Goal: Transaction & Acquisition: Purchase product/service

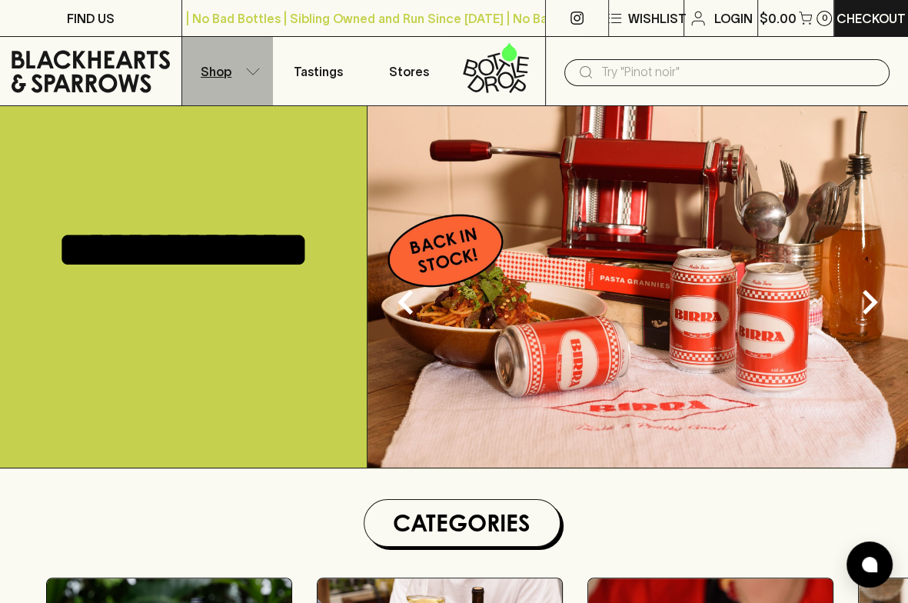
click at [249, 69] on icon "button" at bounding box center [252, 72] width 15 height 8
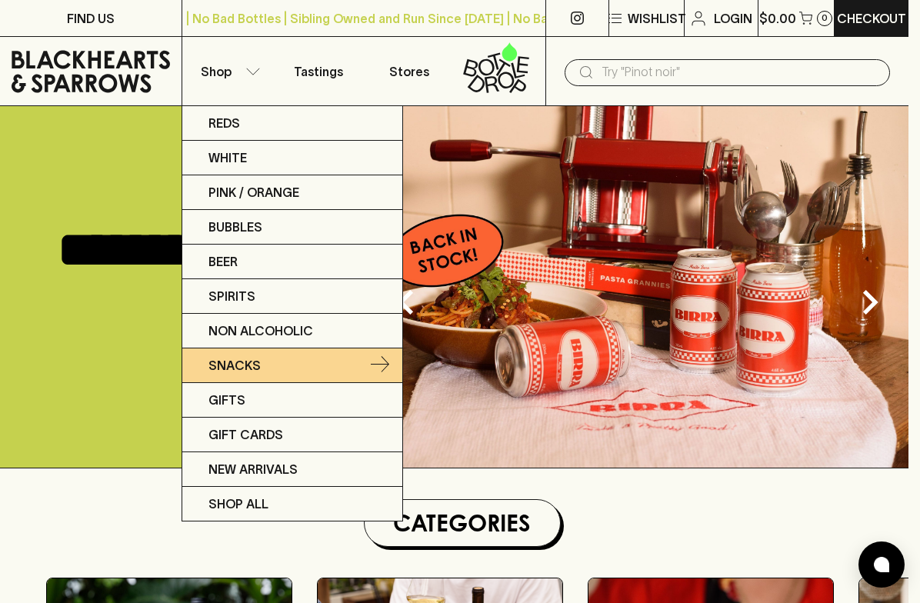
click at [248, 362] on p "Snacks" at bounding box center [234, 365] width 52 height 18
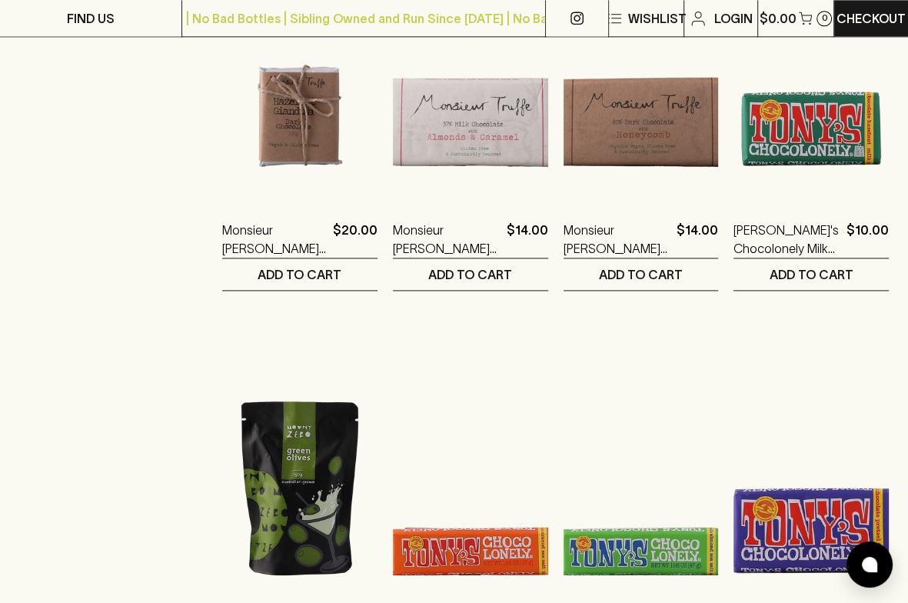
scroll to position [2134, 0]
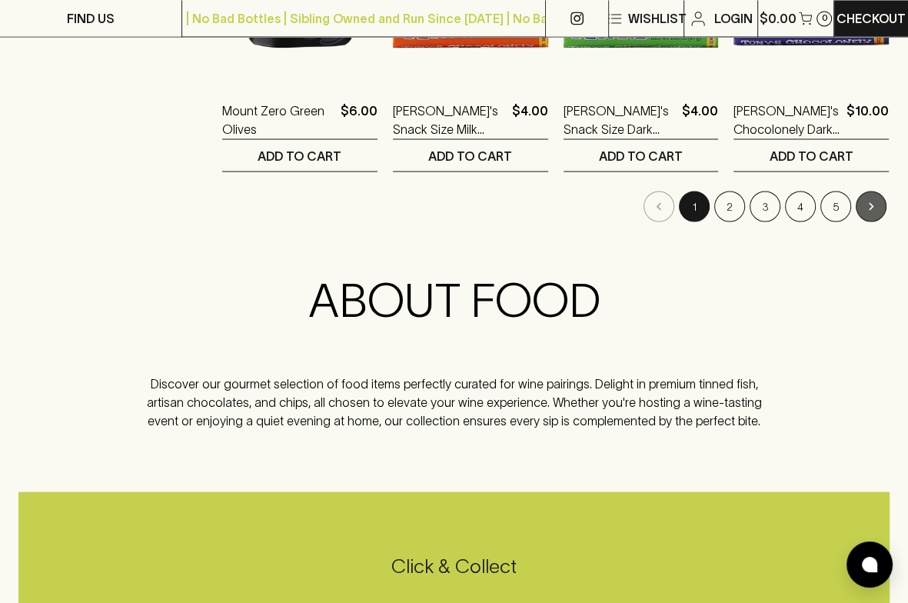
click at [868, 198] on icon "Go to next page" at bounding box center [871, 205] width 15 height 15
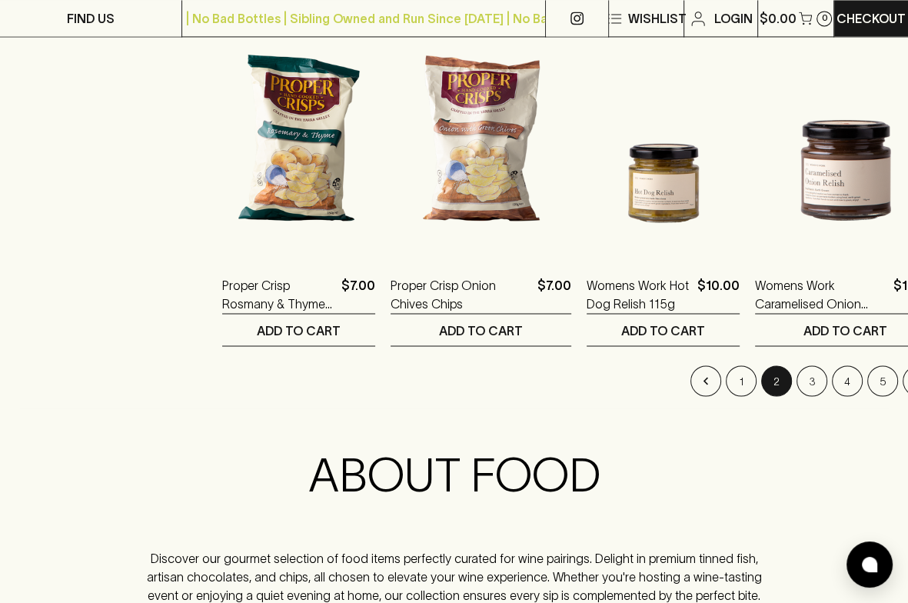
scroll to position [1966, 0]
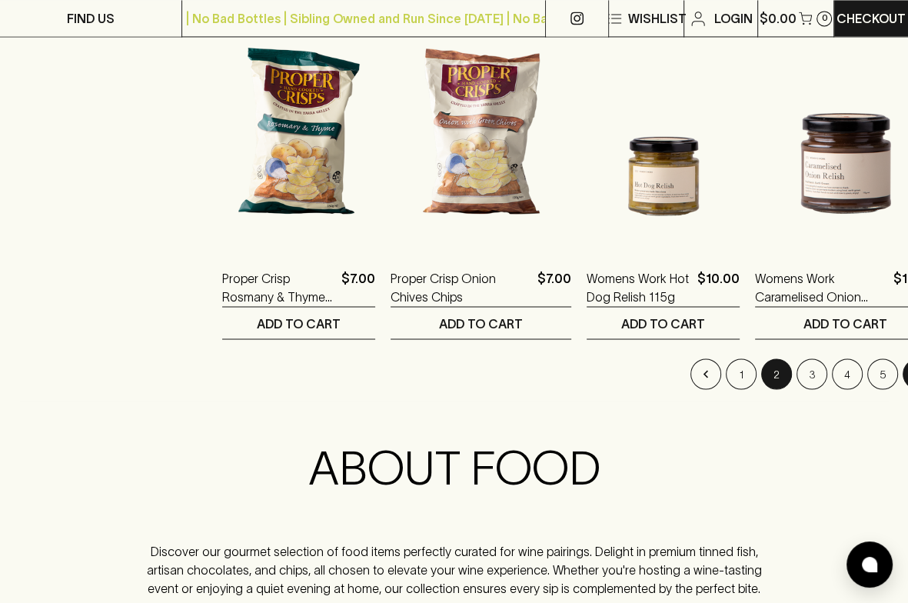
click at [907, 370] on icon "Go to next page" at bounding box center [918, 374] width 5 height 8
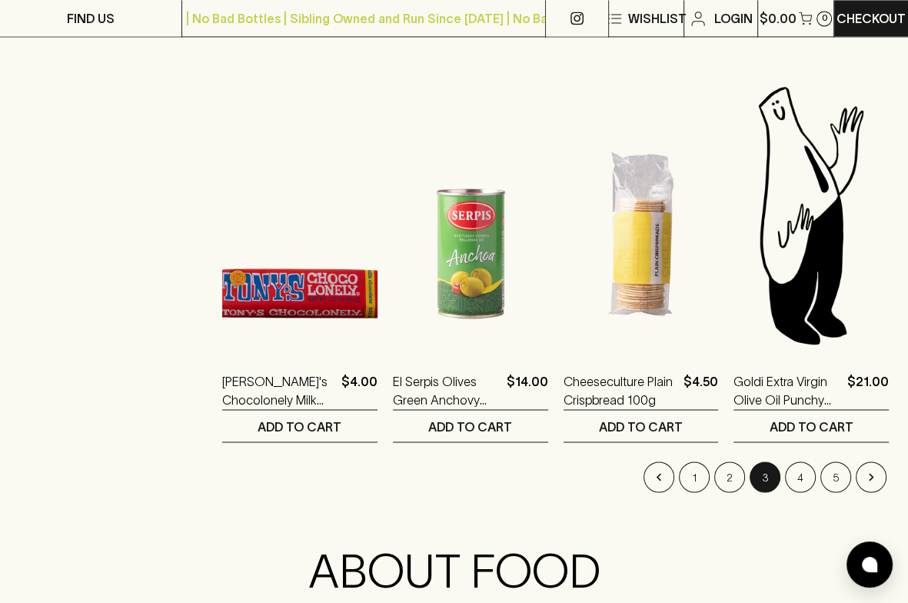
scroll to position [1867, 0]
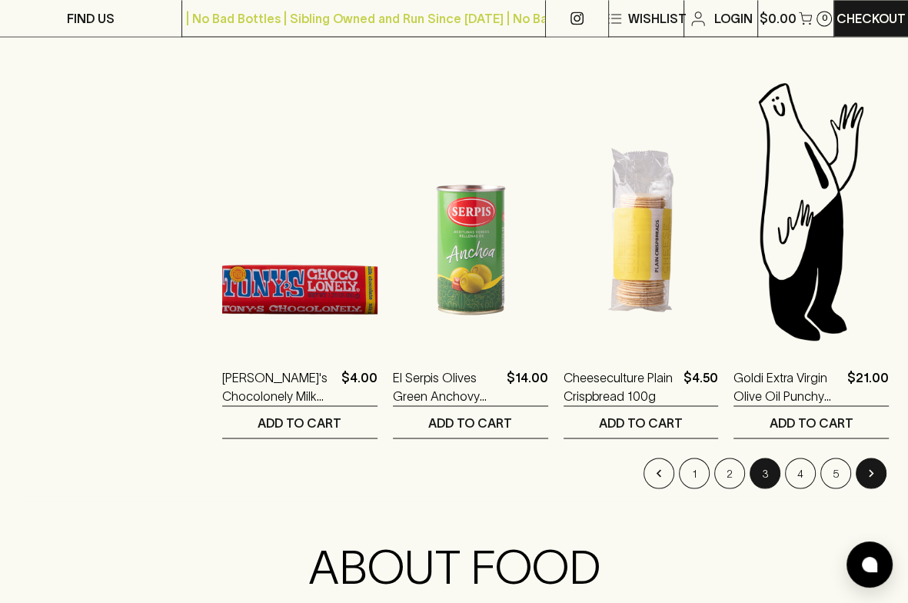
click at [867, 466] on icon "Go to next page" at bounding box center [871, 472] width 15 height 15
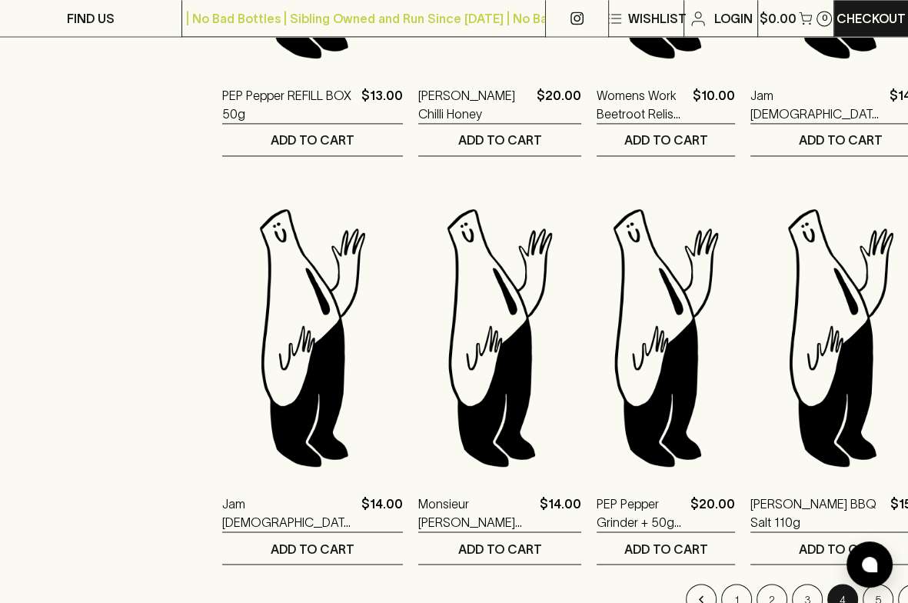
scroll to position [1879, 0]
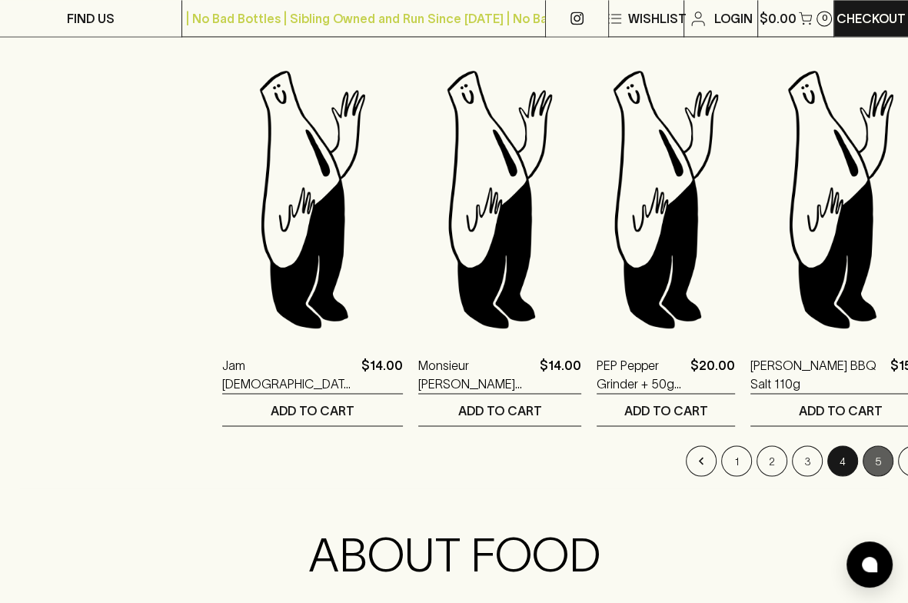
click at [863, 464] on button "5" at bounding box center [878, 460] width 31 height 31
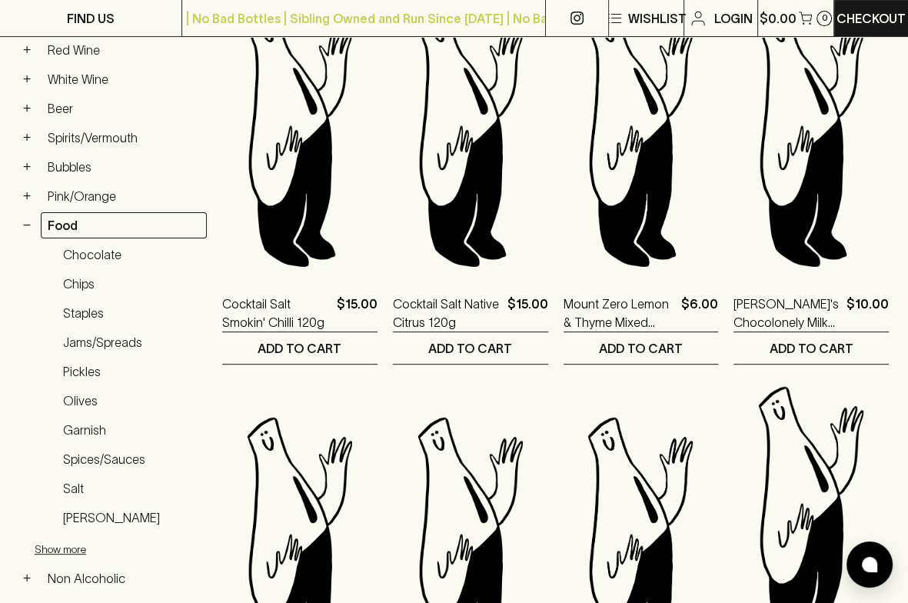
scroll to position [492, 0]
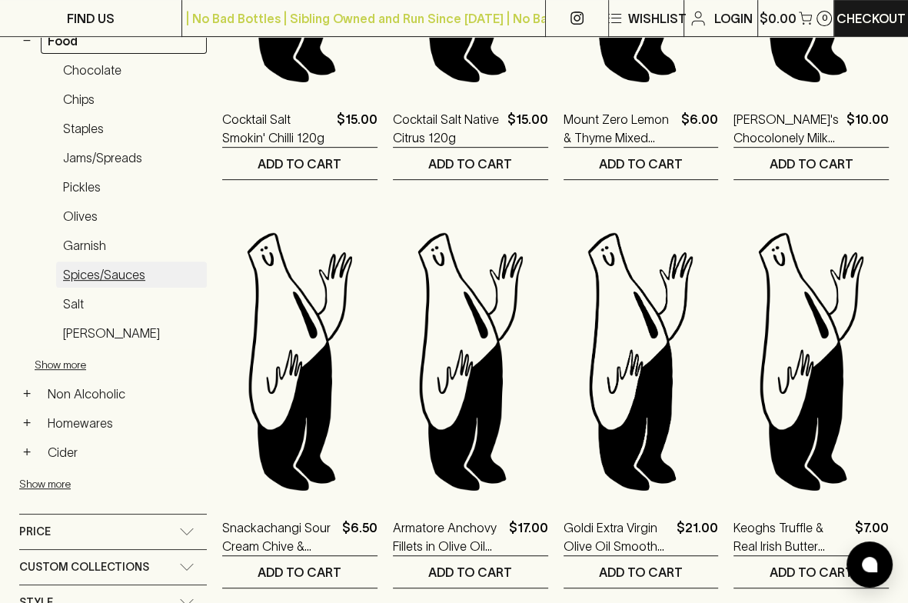
click at [127, 271] on link "Spices/Sauces" at bounding box center [131, 274] width 151 height 26
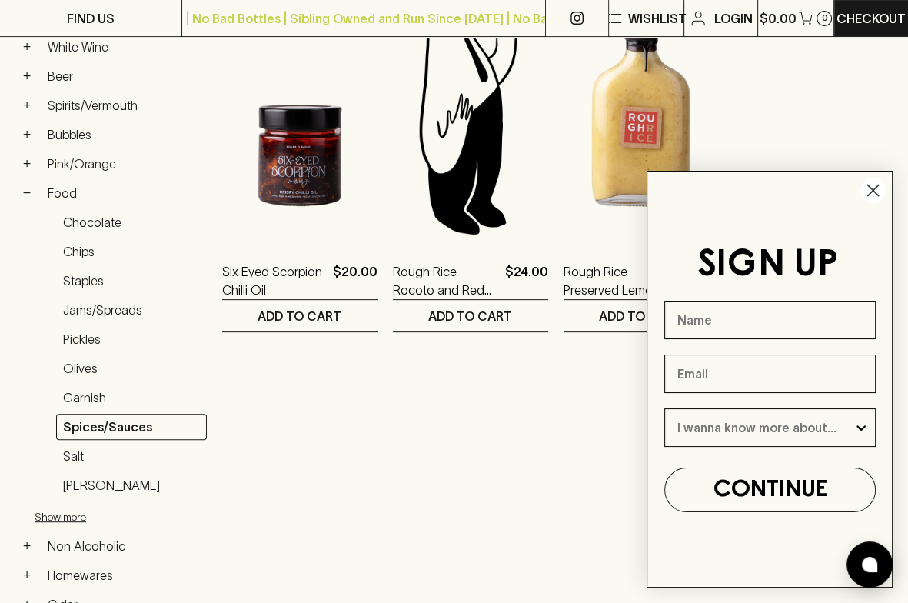
scroll to position [338, 0]
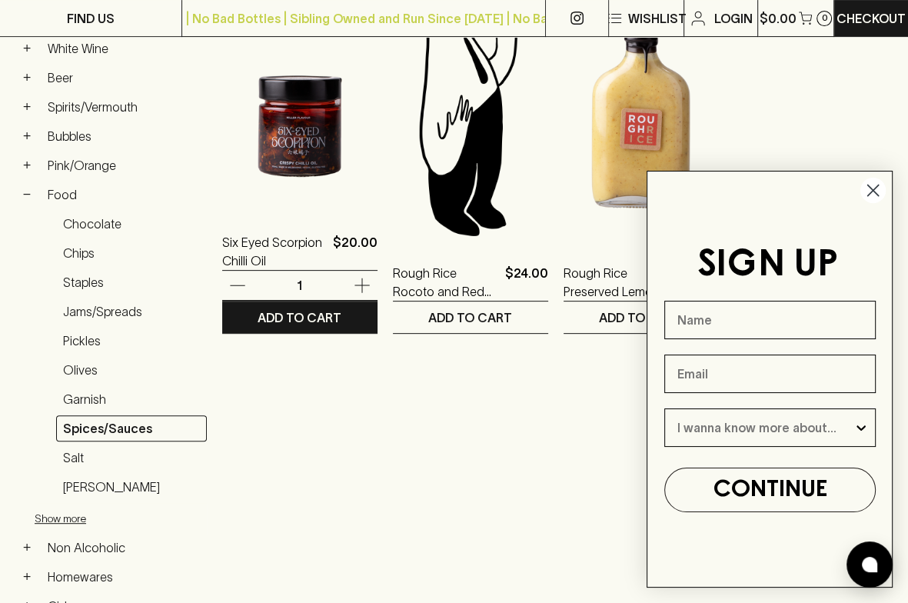
click at [321, 186] on img at bounding box center [299, 75] width 155 height 269
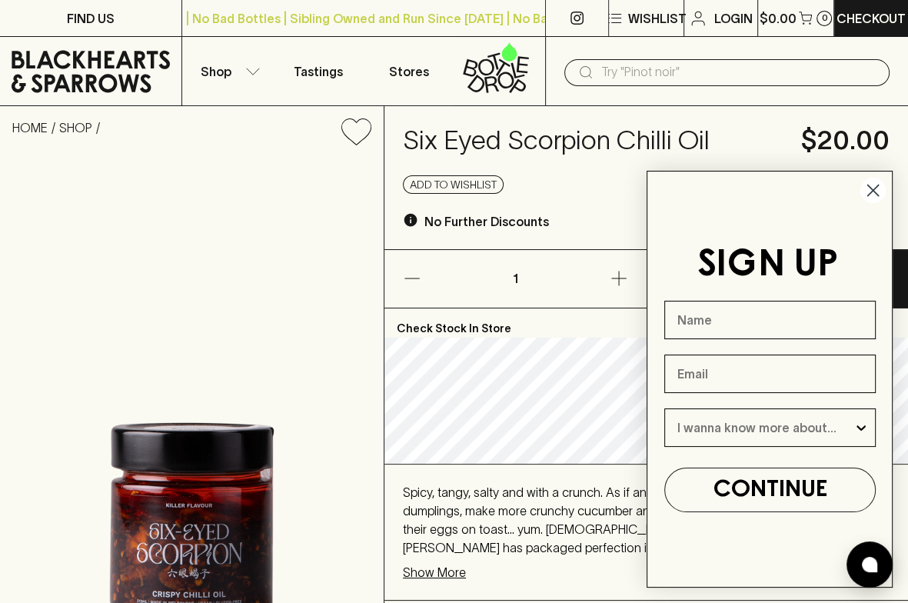
click at [877, 191] on circle "Close dialog" at bounding box center [873, 190] width 25 height 25
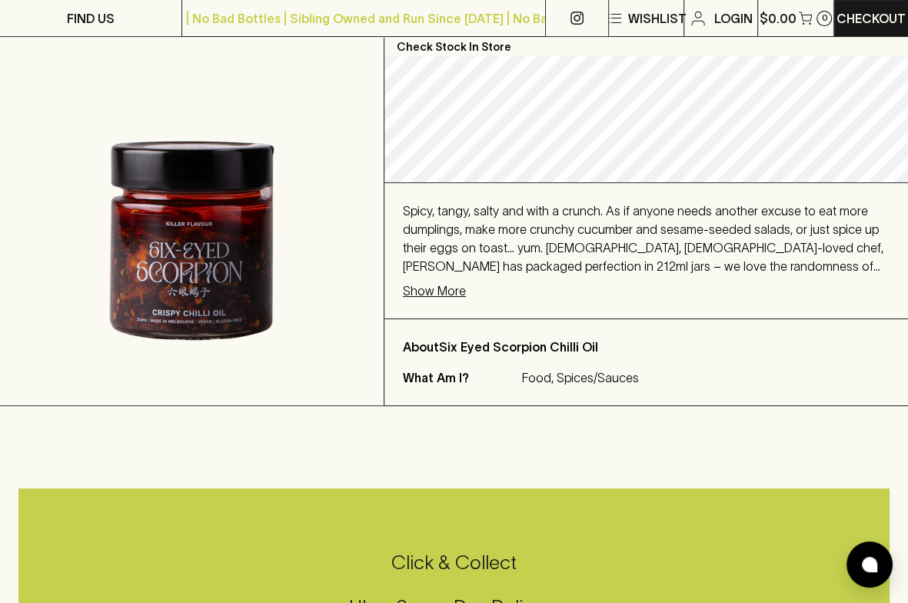
scroll to position [283, 0]
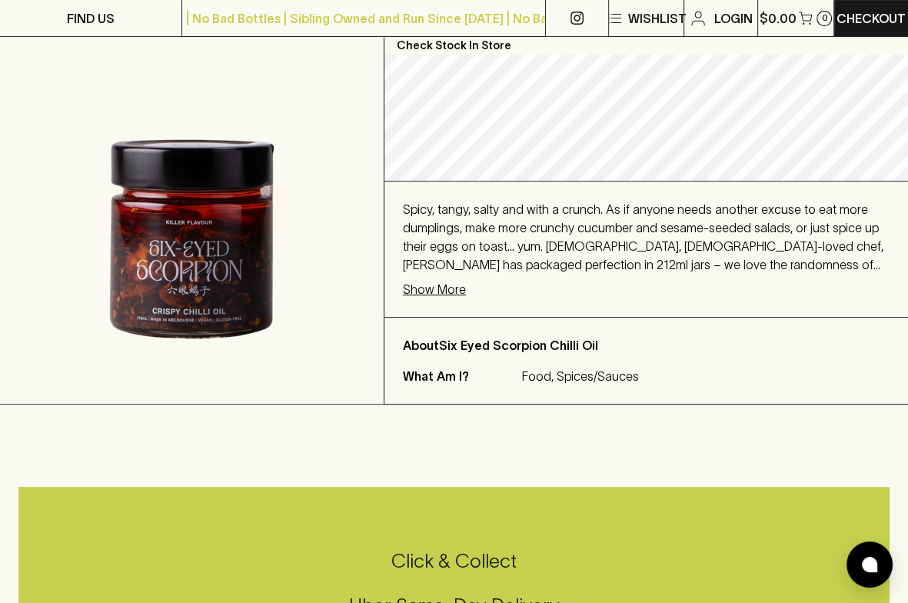
click at [435, 296] on p "Show More" at bounding box center [434, 289] width 63 height 18
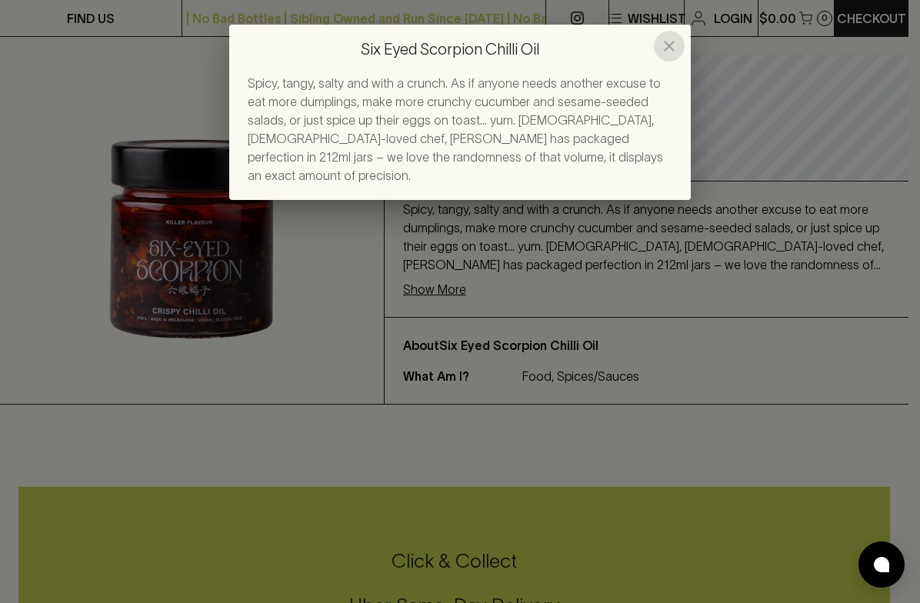
click at [674, 45] on icon "close" at bounding box center [669, 46] width 18 height 18
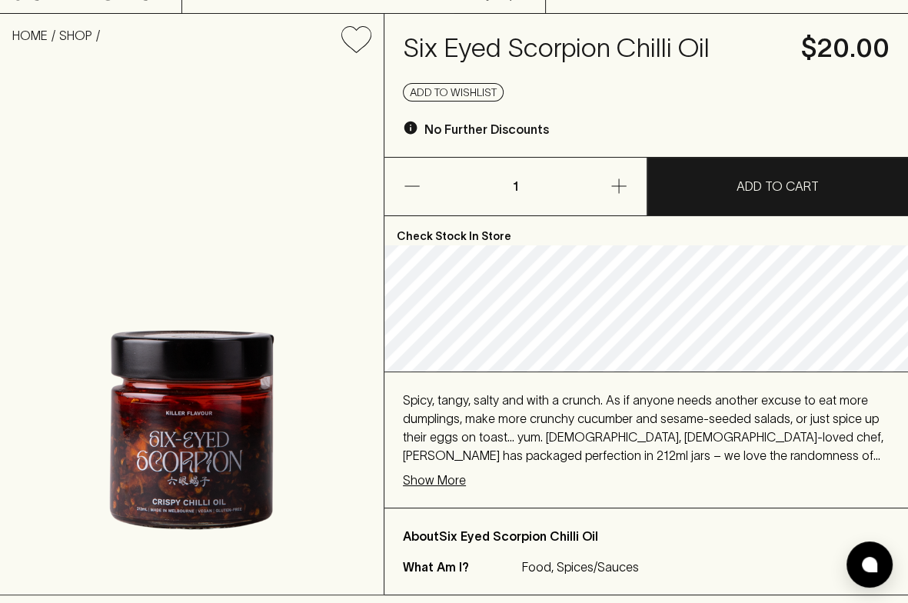
scroll to position [0, 0]
